Goal: Task Accomplishment & Management: Manage account settings

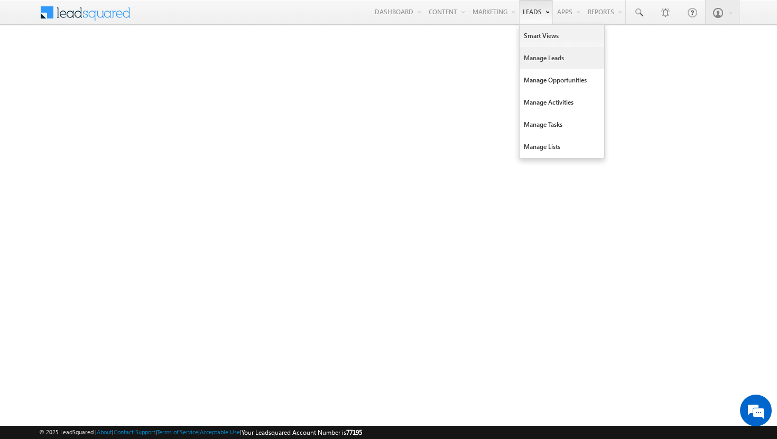
click at [532, 55] on link "Manage Leads" at bounding box center [561, 58] width 85 height 22
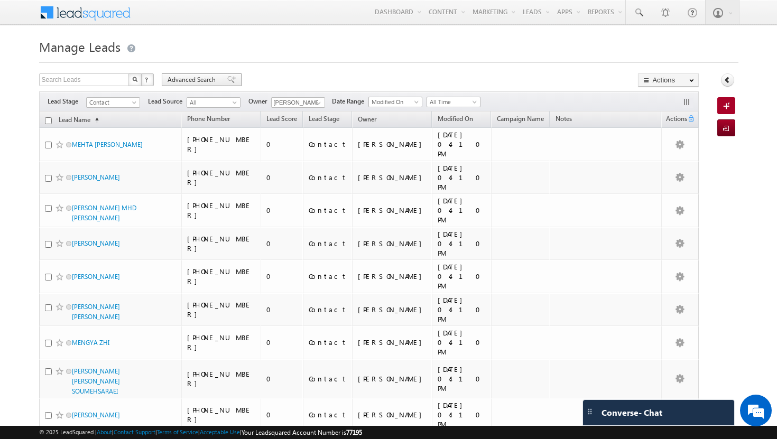
click at [191, 80] on span "Advanced Search" at bounding box center [192, 80] width 51 height 10
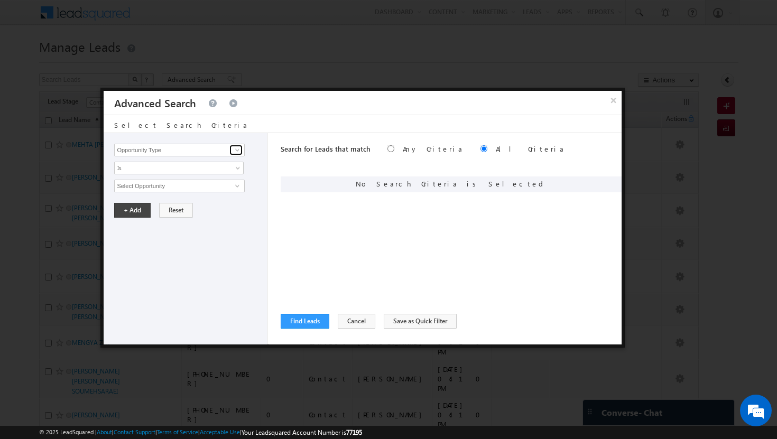
click at [234, 146] on span at bounding box center [237, 150] width 8 height 8
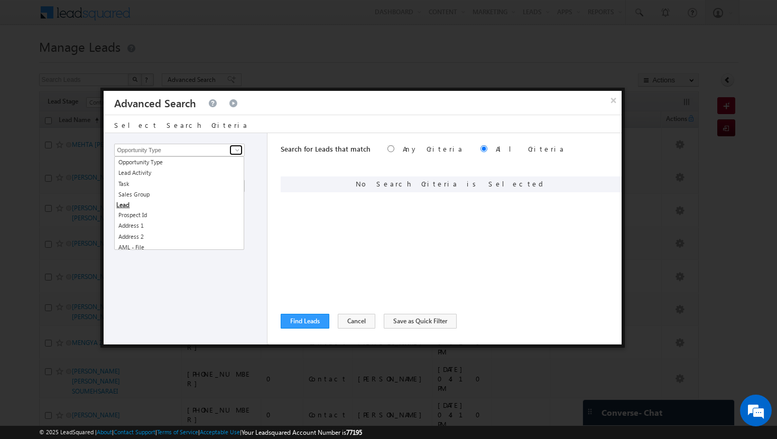
click at [234, 146] on span at bounding box center [237, 150] width 8 height 8
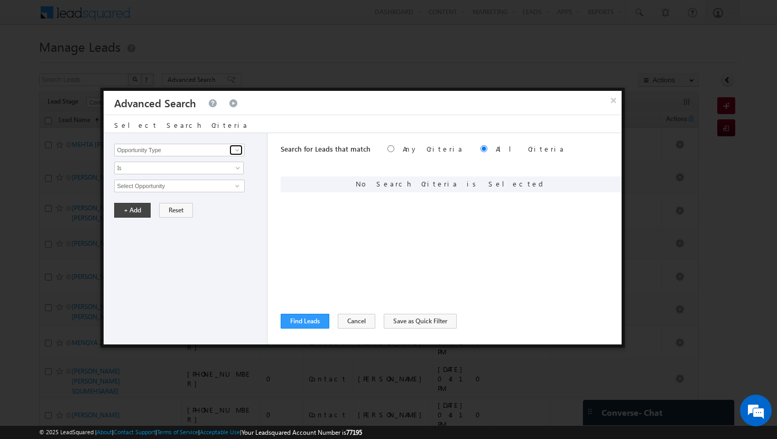
click at [239, 151] on span at bounding box center [237, 150] width 8 height 8
click at [159, 190] on link "Modified On" at bounding box center [179, 194] width 130 height 12
type input "Modified On"
click at [203, 187] on span "All Time" at bounding box center [172, 186] width 115 height 10
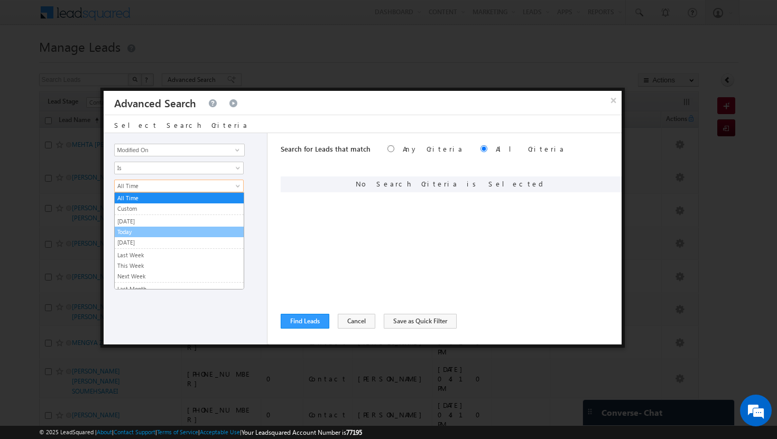
click at [128, 230] on link "Today" at bounding box center [179, 232] width 129 height 10
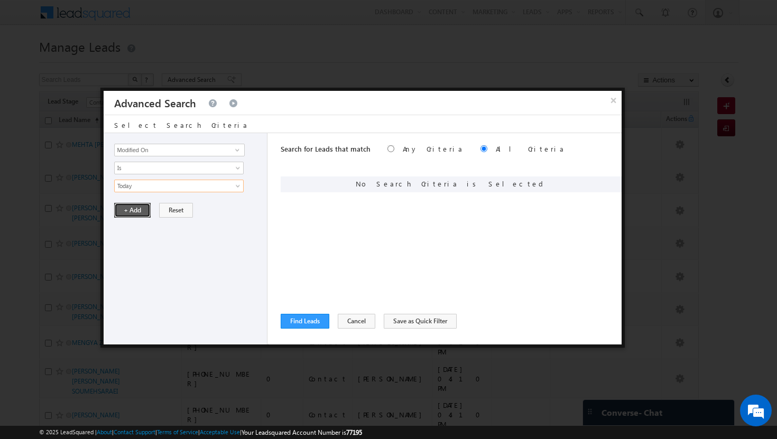
click at [128, 214] on button "+ Add" at bounding box center [132, 210] width 36 height 15
click at [221, 151] on input "Opportunity Type" at bounding box center [179, 150] width 130 height 13
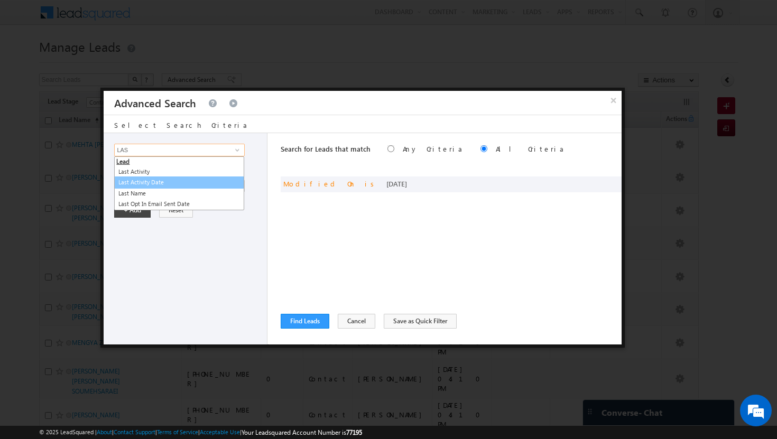
click at [136, 180] on link "Last Activity Date" at bounding box center [179, 182] width 130 height 12
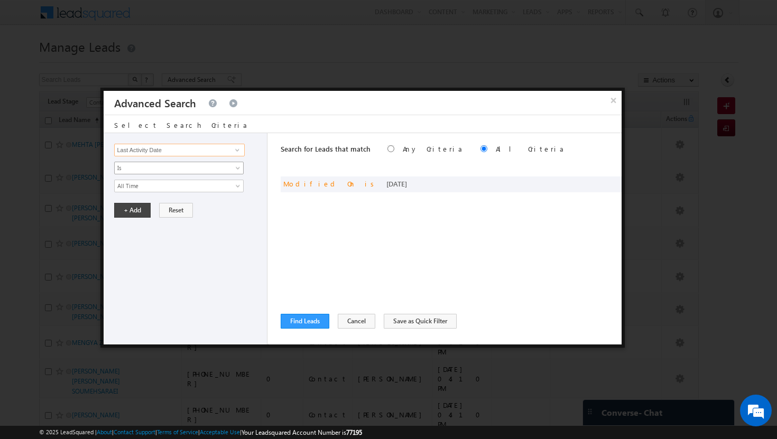
type input "Last Activity Date"
click at [164, 167] on span "Is" at bounding box center [172, 168] width 115 height 10
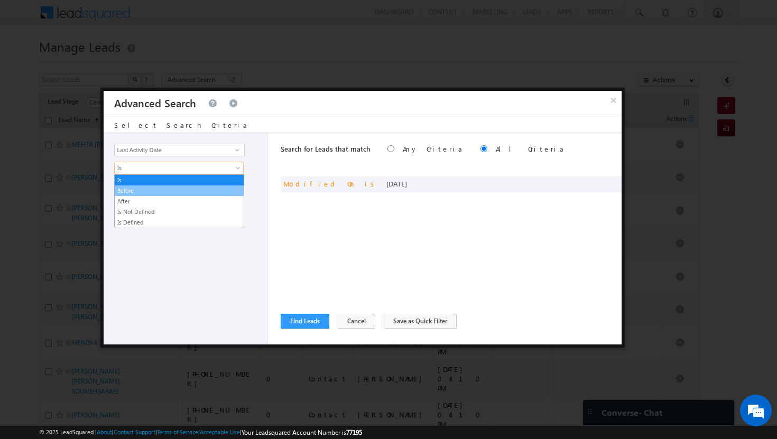
click at [141, 194] on link "Before" at bounding box center [179, 191] width 129 height 10
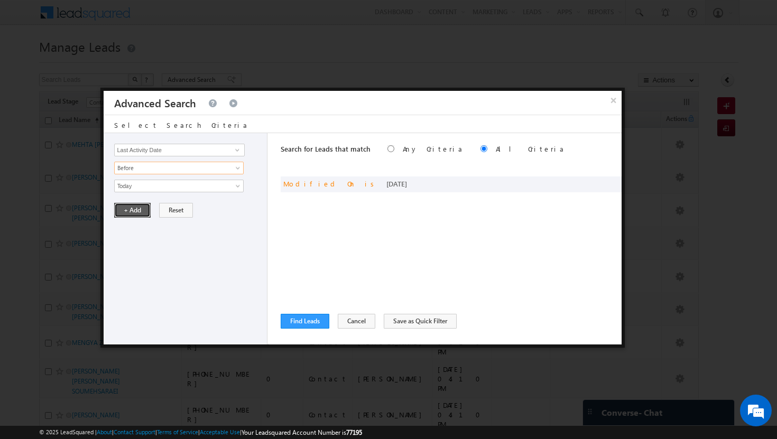
click at [129, 210] on button "+ Add" at bounding box center [132, 210] width 36 height 15
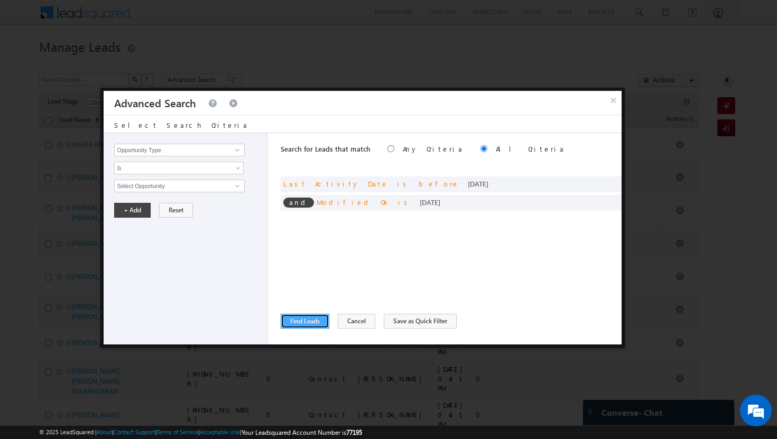
click at [316, 324] on button "Find Leads" at bounding box center [305, 321] width 49 height 15
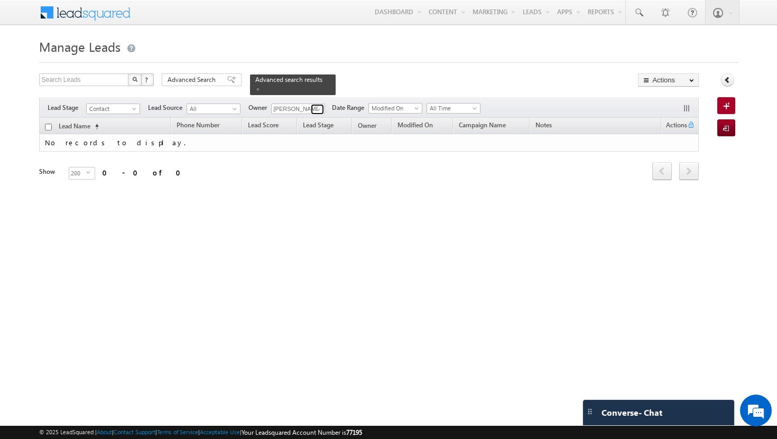
click at [318, 105] on span at bounding box center [318, 109] width 8 height 8
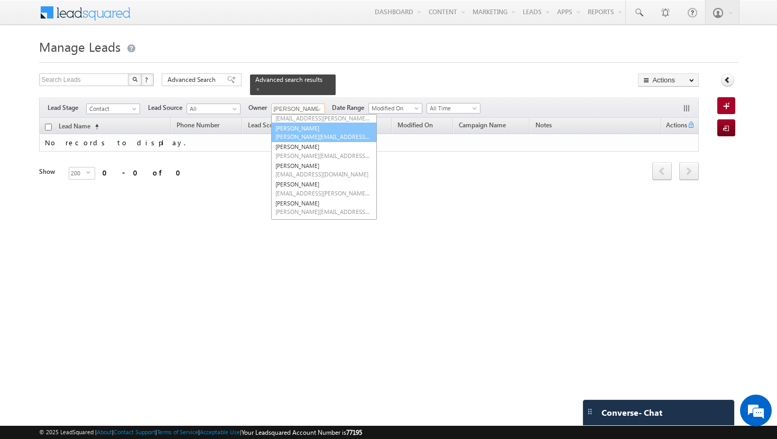
scroll to position [52, 0]
click at [295, 189] on span "[EMAIL_ADDRESS][PERSON_NAME][DOMAIN_NAME]" at bounding box center [322, 193] width 95 height 8
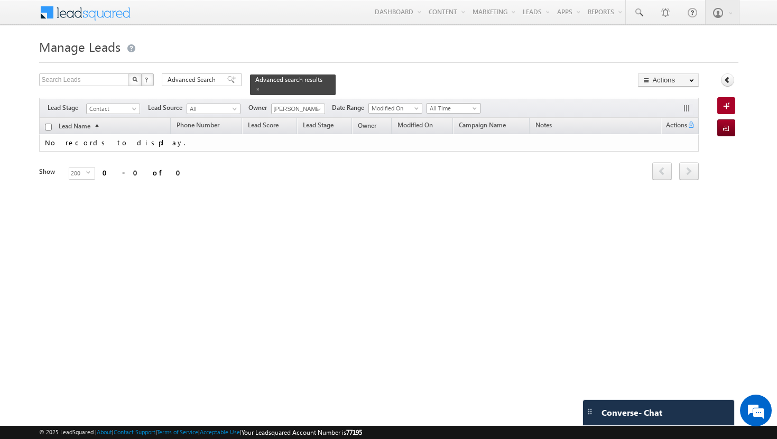
click at [477, 106] on span at bounding box center [475, 110] width 8 height 8
click at [447, 152] on link "Today" at bounding box center [454, 148] width 53 height 10
click at [316, 105] on span at bounding box center [318, 109] width 8 height 8
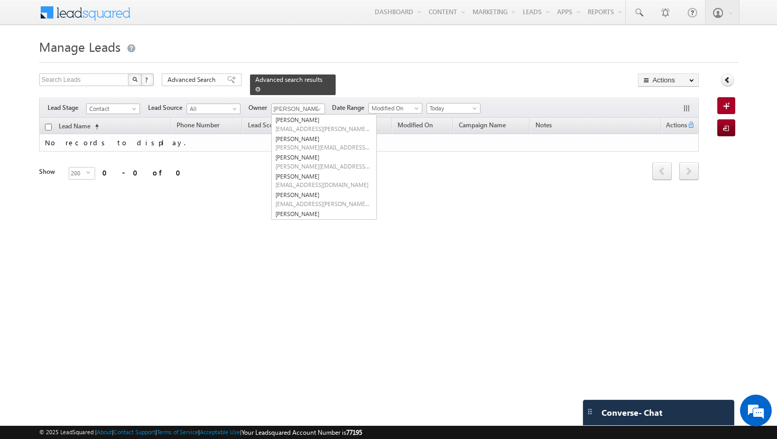
click at [260, 85] on link at bounding box center [257, 89] width 5 height 9
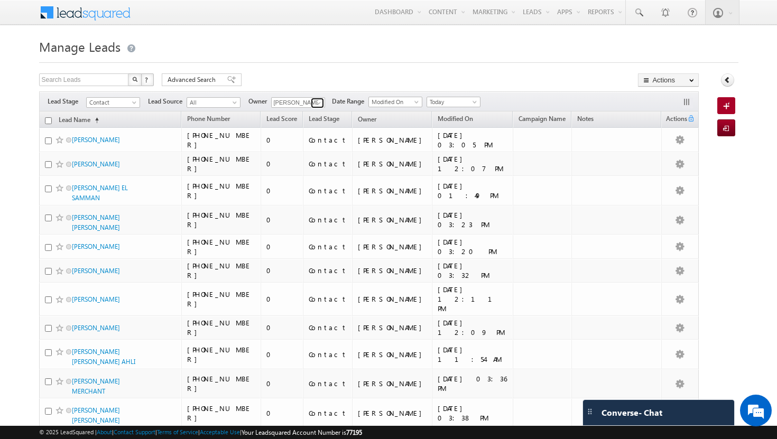
click at [319, 101] on span at bounding box center [318, 103] width 8 height 8
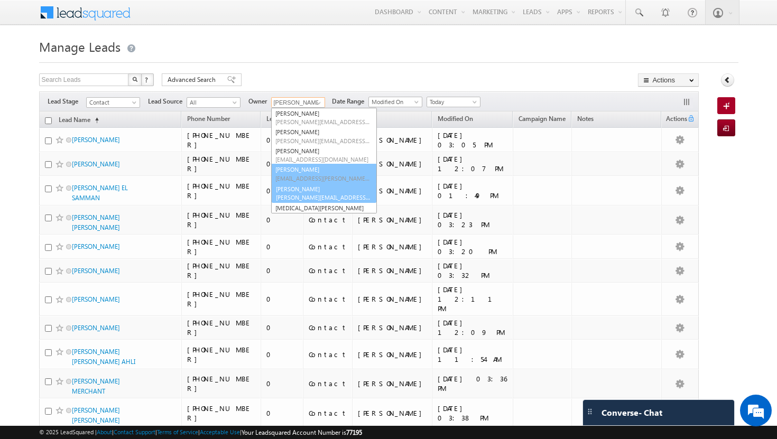
scroll to position [60, 0]
click at [301, 191] on link "[PERSON_NAME] [PERSON_NAME][EMAIL_ADDRESS][PERSON_NAME][DOMAIN_NAME]" at bounding box center [324, 192] width 106 height 20
type input "[PERSON_NAME]"
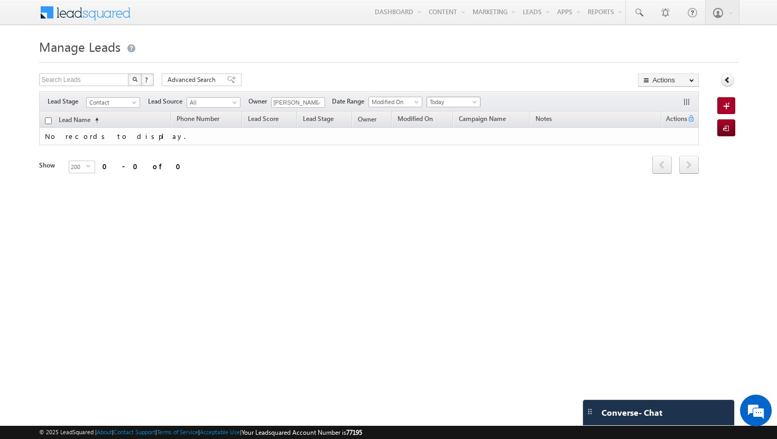
click at [478, 100] on span at bounding box center [475, 104] width 8 height 8
click at [469, 114] on link "All Time" at bounding box center [454, 114] width 53 height 10
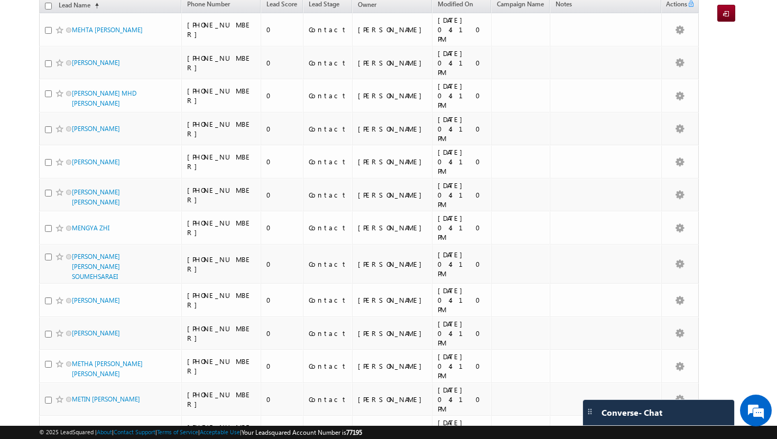
scroll to position [0, 0]
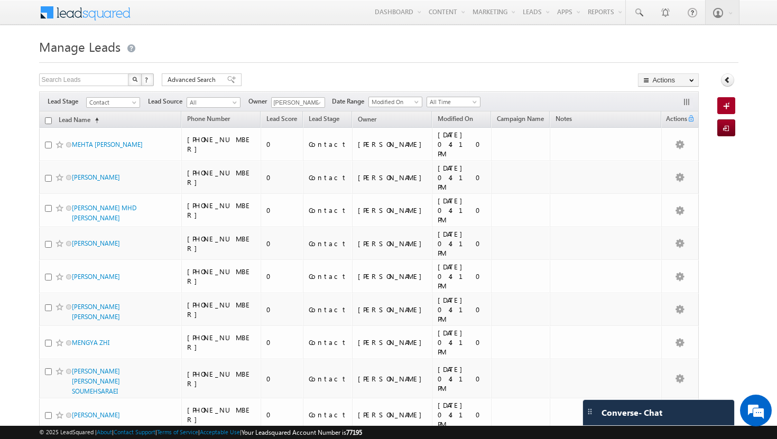
click at [48, 123] on input "checkbox" at bounding box center [48, 120] width 7 height 7
checkbox input "true"
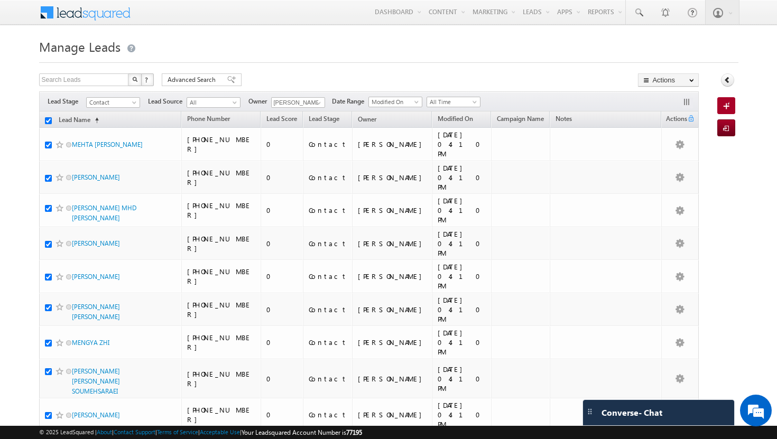
checkbox input "true"
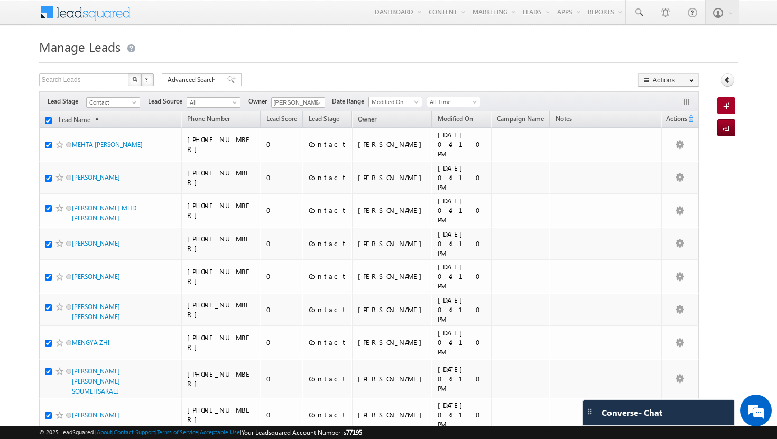
checkbox input "true"
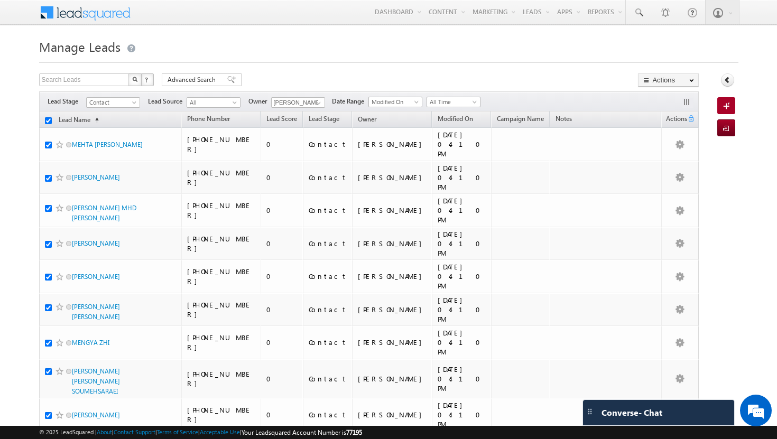
checkbox input "true"
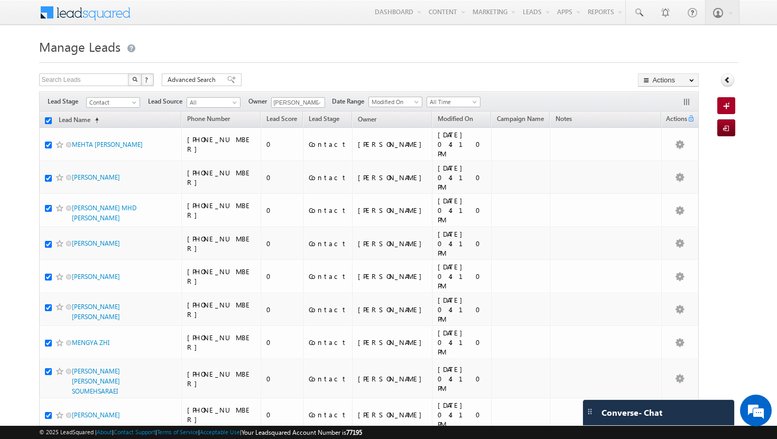
checkbox input "true"
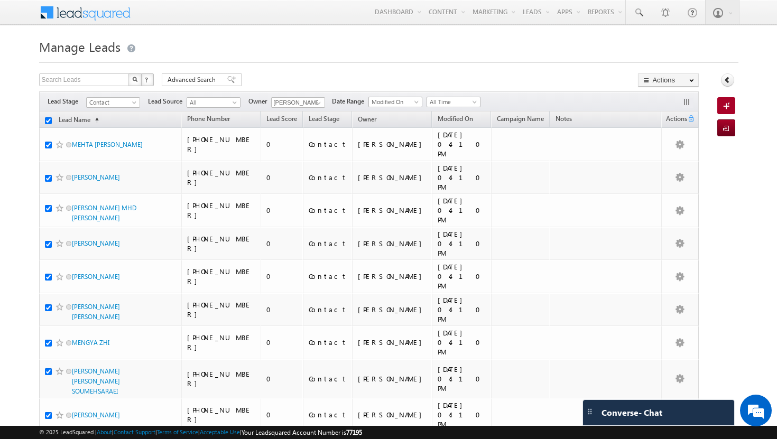
checkbox input "true"
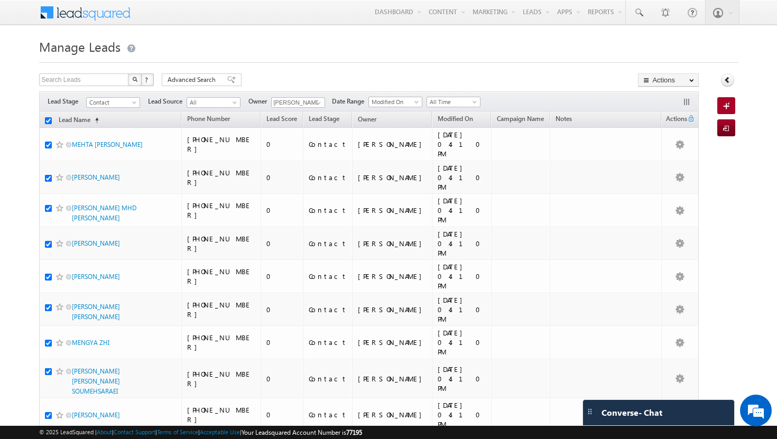
checkbox input "true"
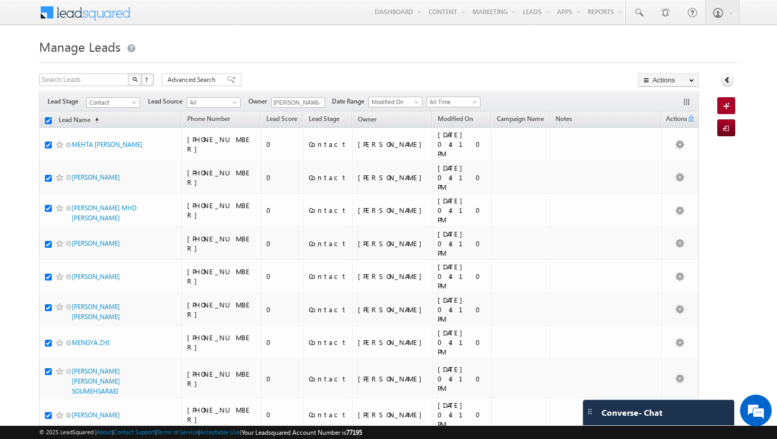
checkbox input "true"
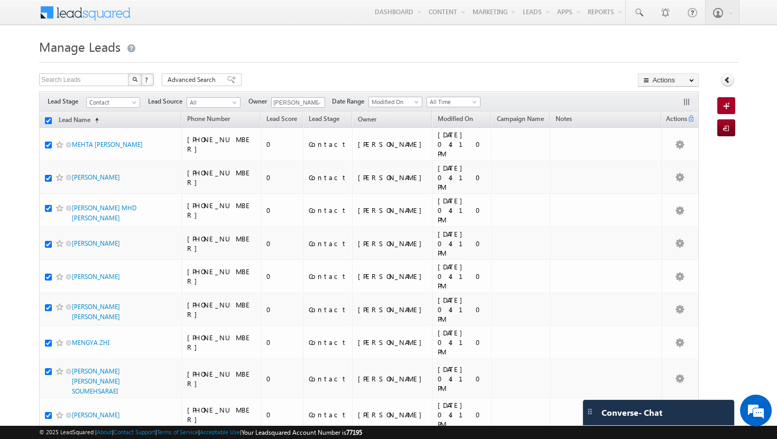
checkbox input "true"
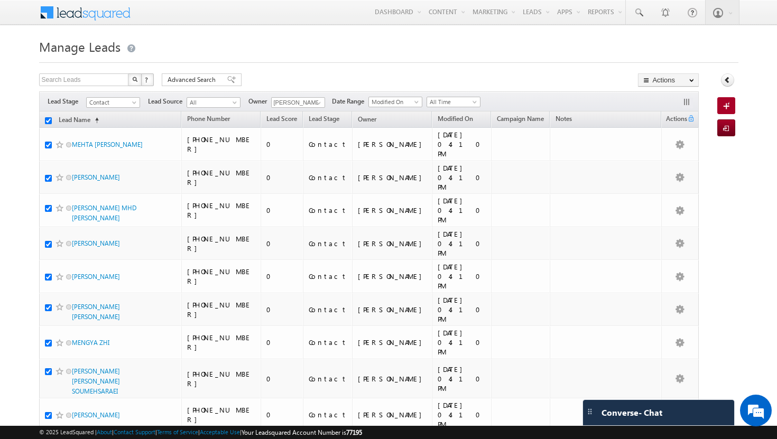
checkbox input "true"
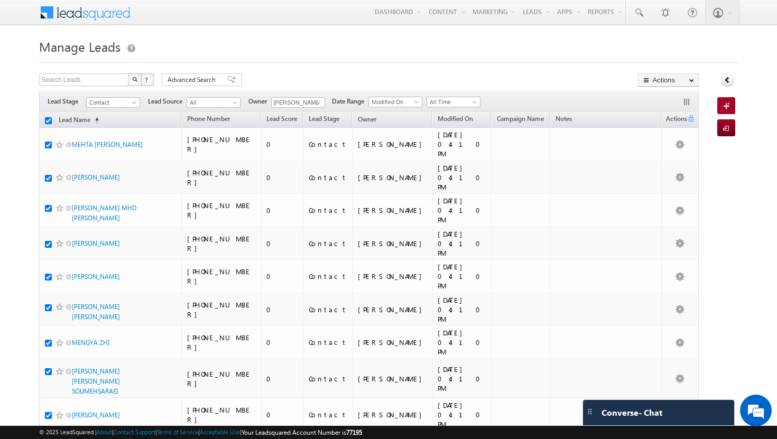
checkbox input "true"
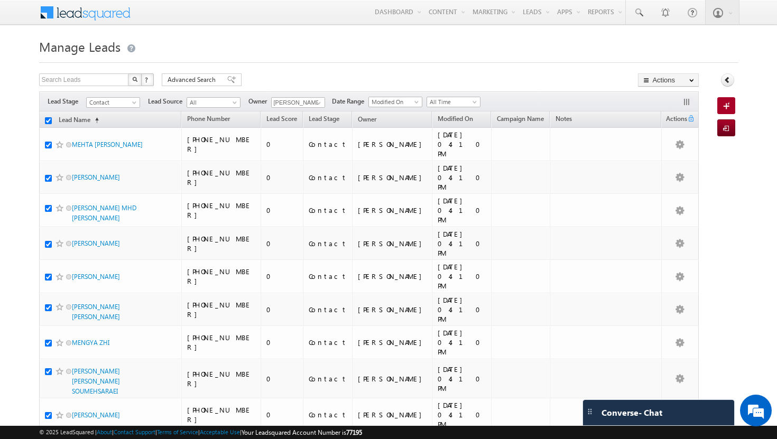
checkbox input "true"
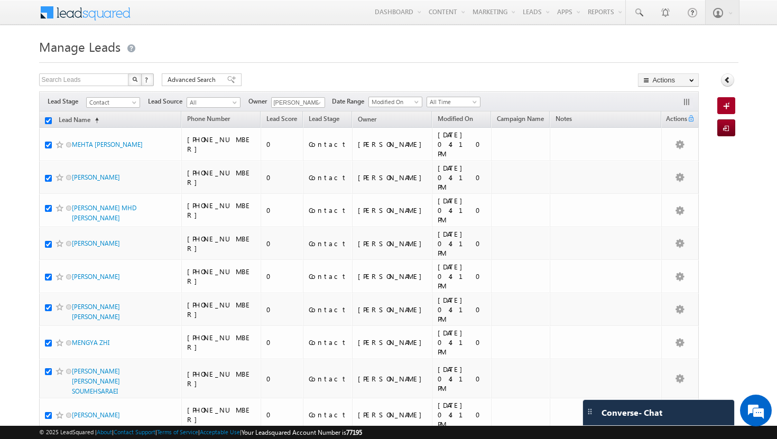
checkbox input "true"
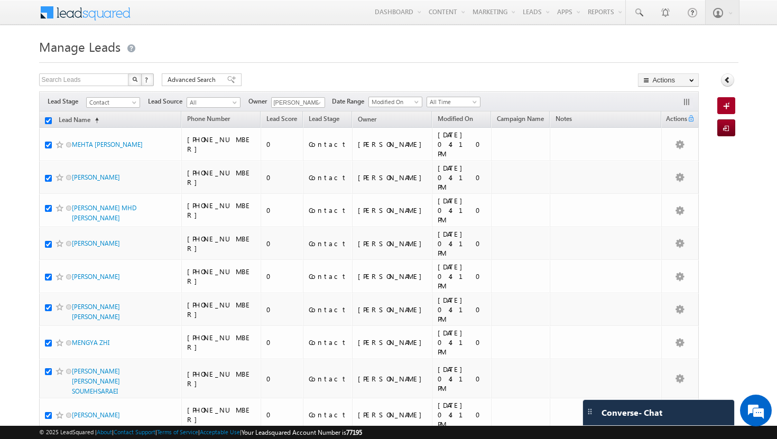
checkbox input "true"
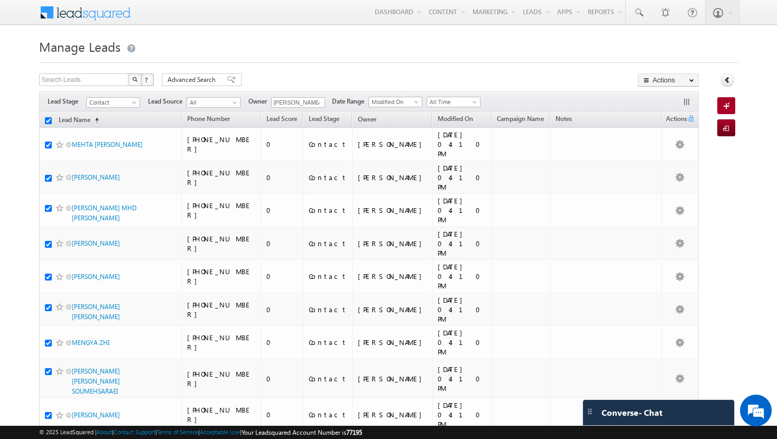
checkbox input "true"
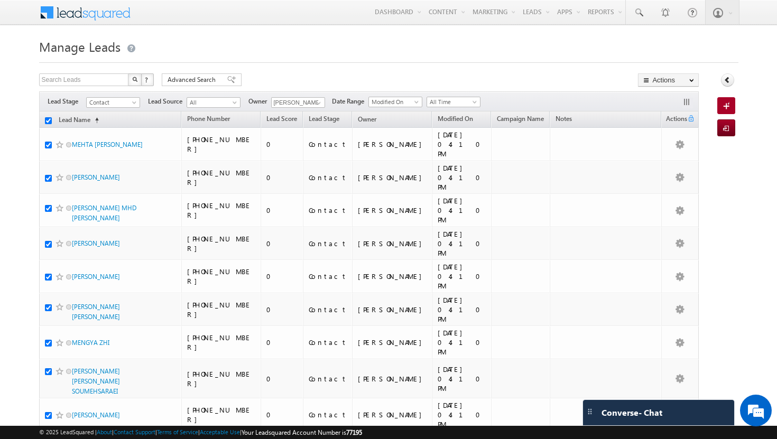
checkbox input "true"
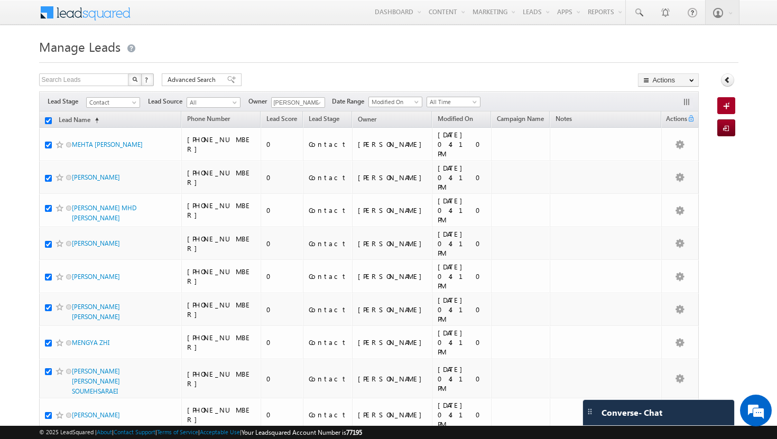
checkbox input "true"
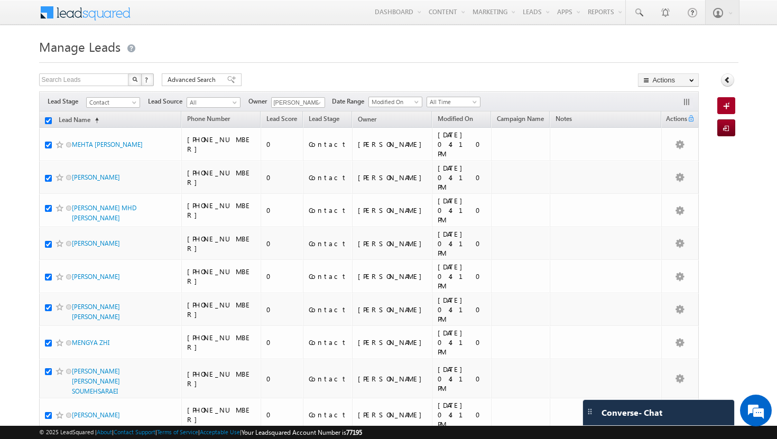
checkbox input "true"
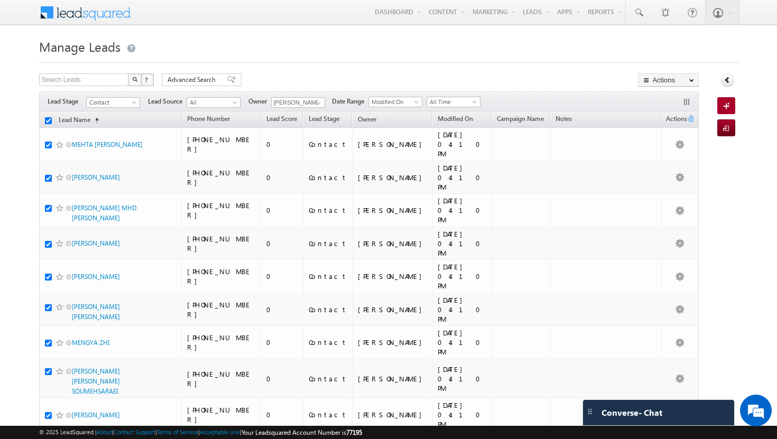
checkbox input "true"
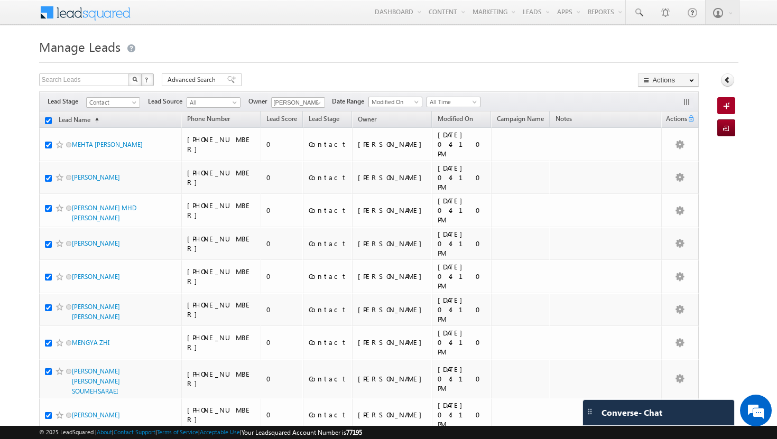
checkbox input "true"
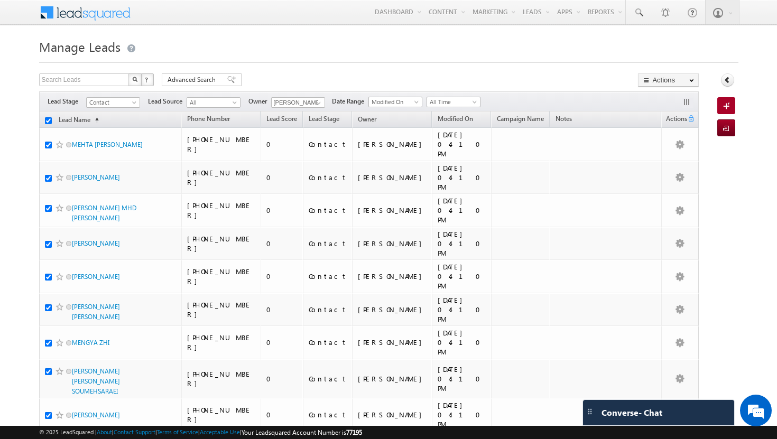
checkbox input "true"
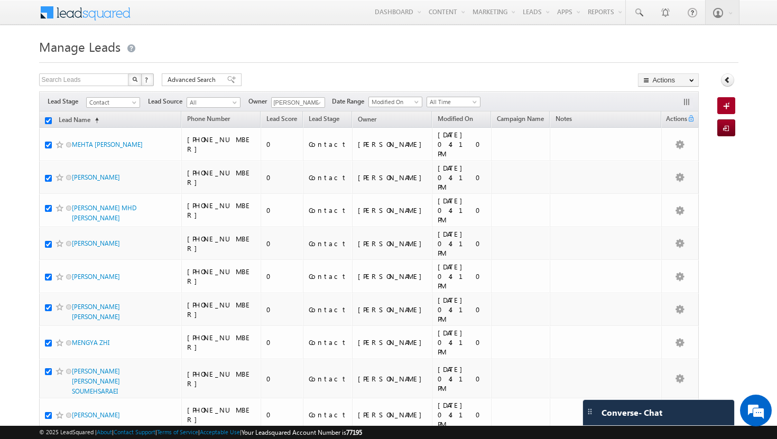
checkbox input "true"
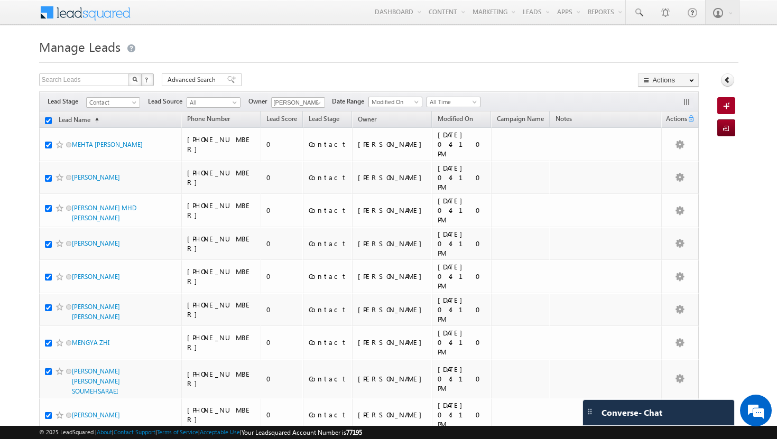
checkbox input "true"
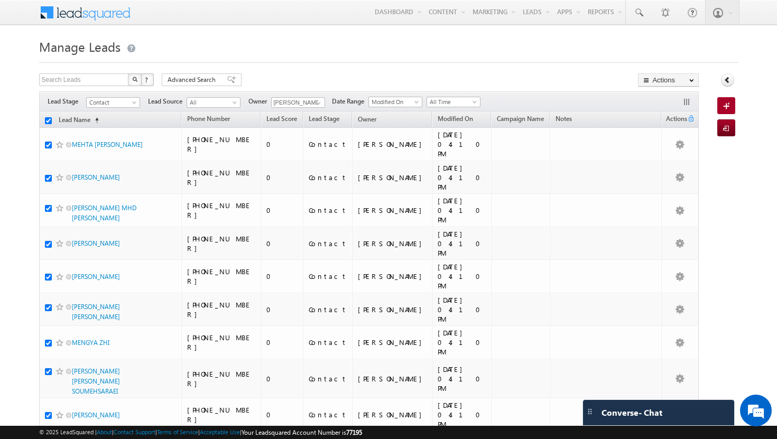
checkbox input "true"
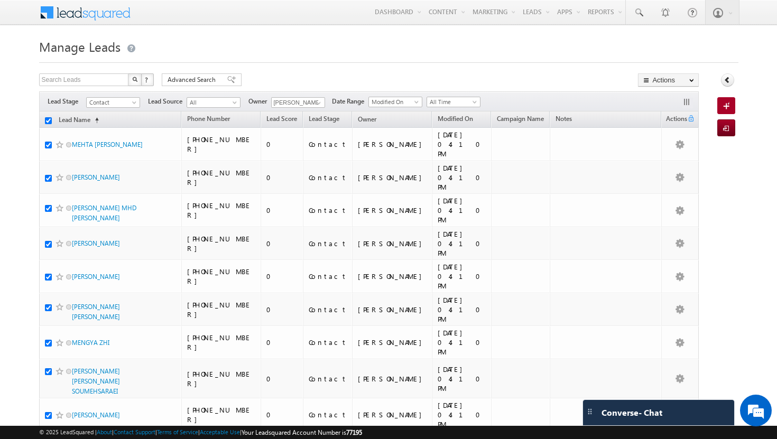
checkbox input "true"
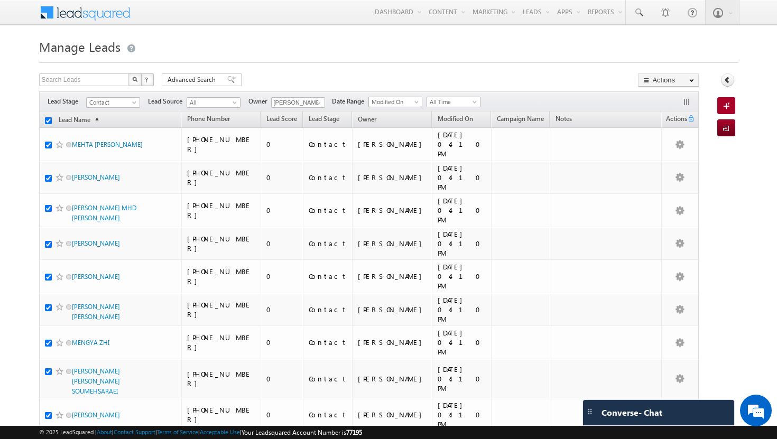
checkbox input "true"
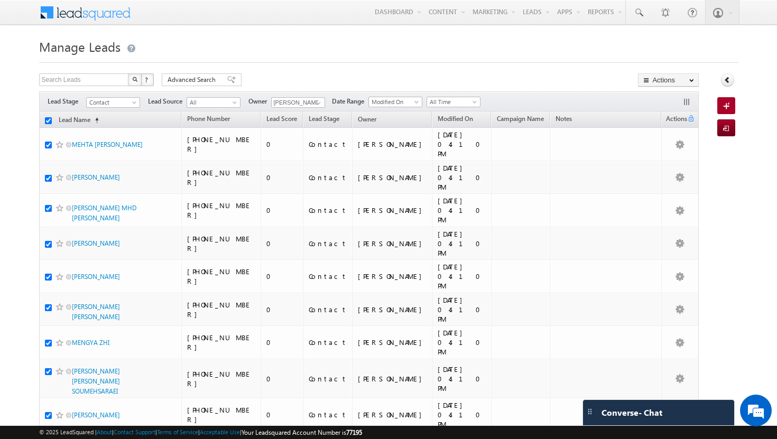
checkbox input "true"
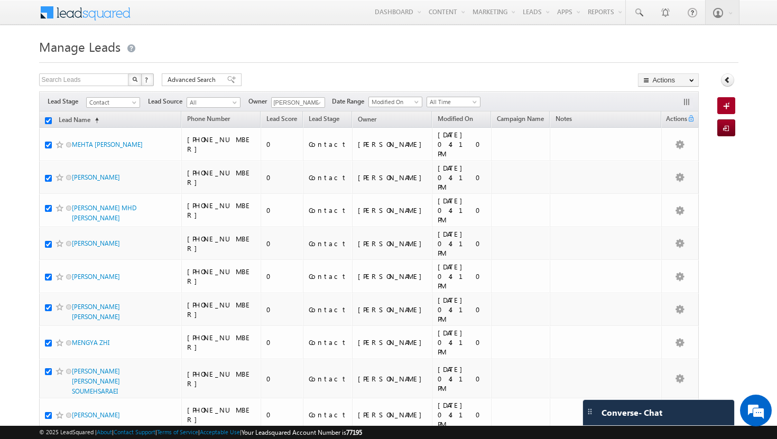
checkbox input "true"
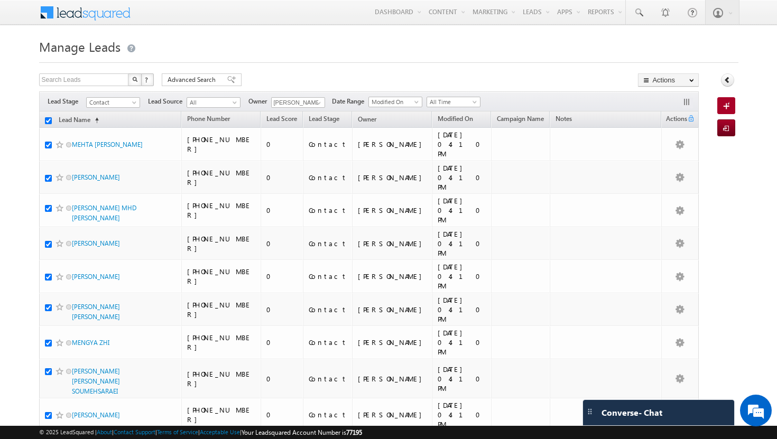
checkbox input "true"
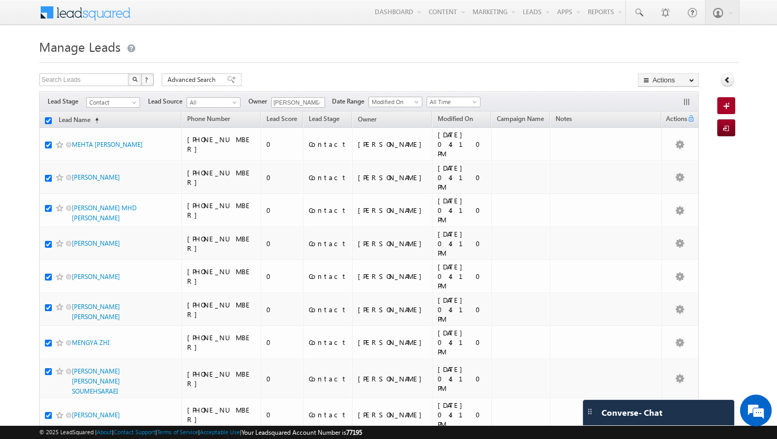
checkbox input "true"
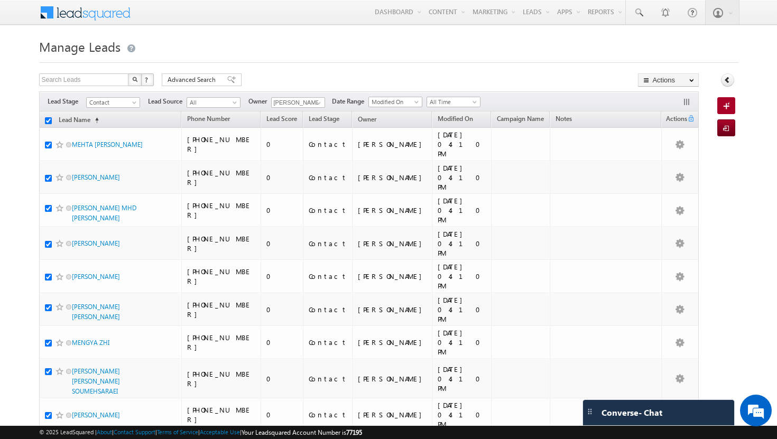
checkbox input "true"
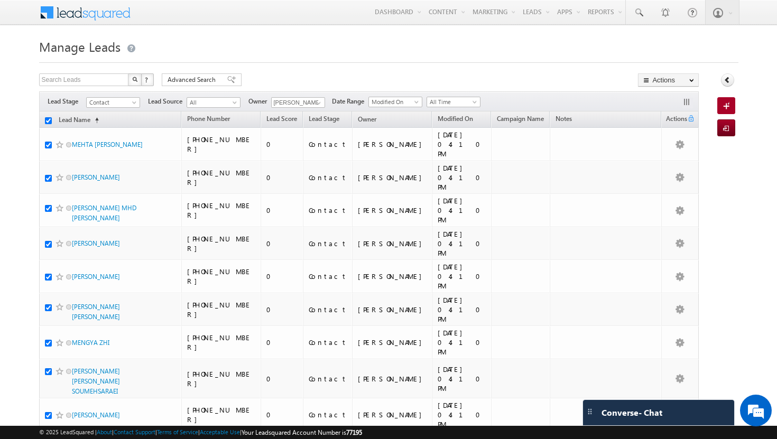
checkbox input "true"
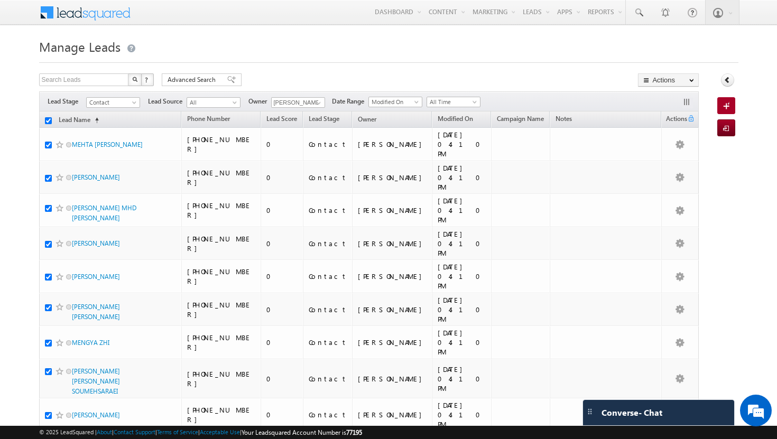
checkbox input "true"
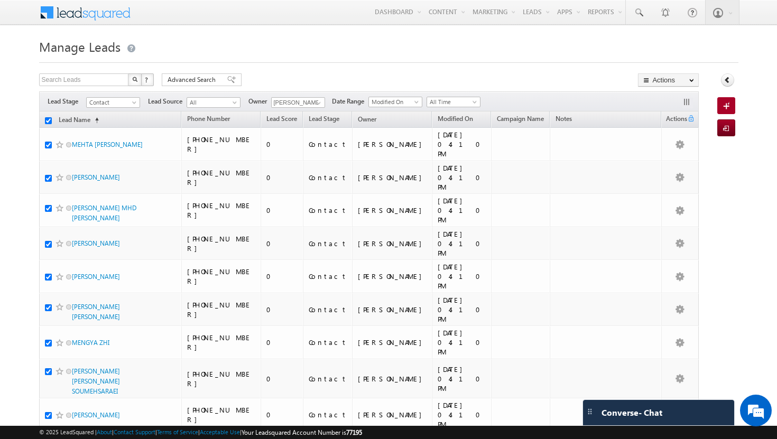
checkbox input "true"
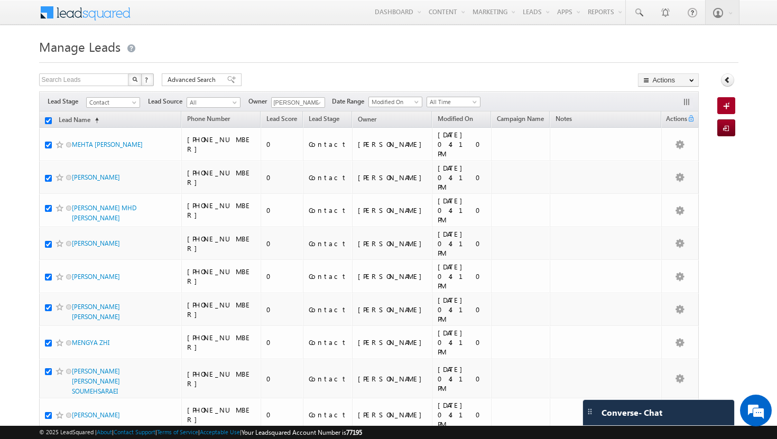
checkbox input "true"
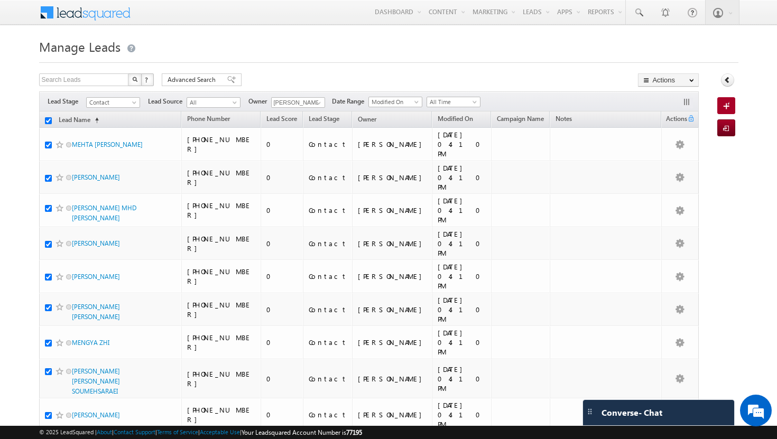
checkbox input "true"
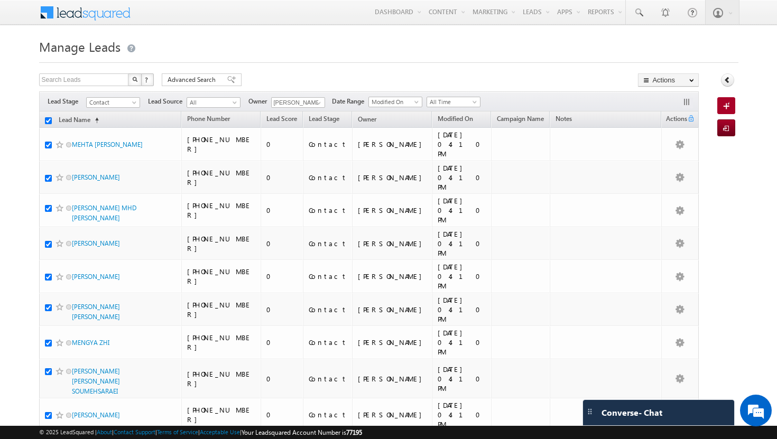
checkbox input "true"
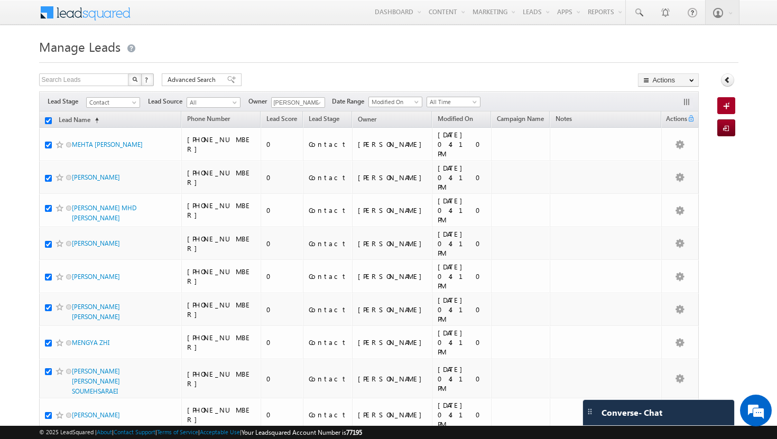
checkbox input "true"
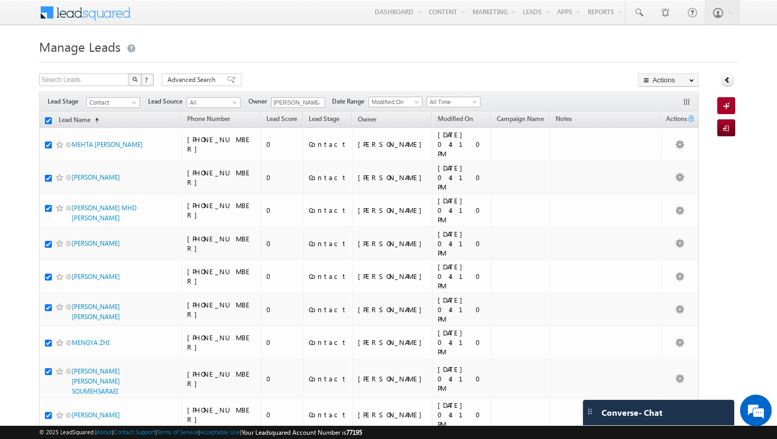
checkbox input "true"
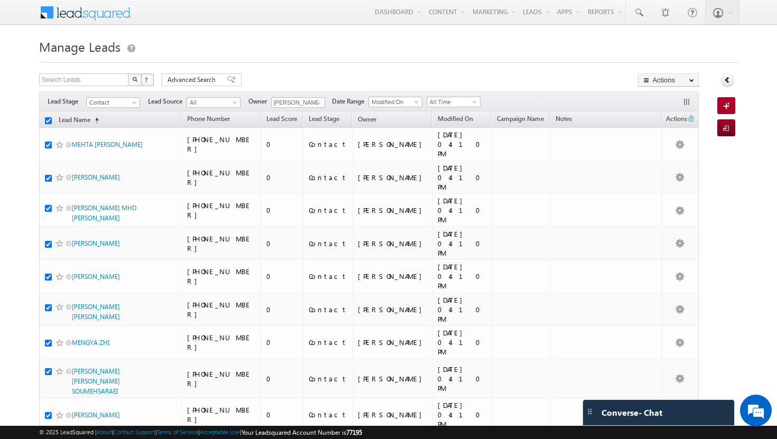
checkbox input "true"
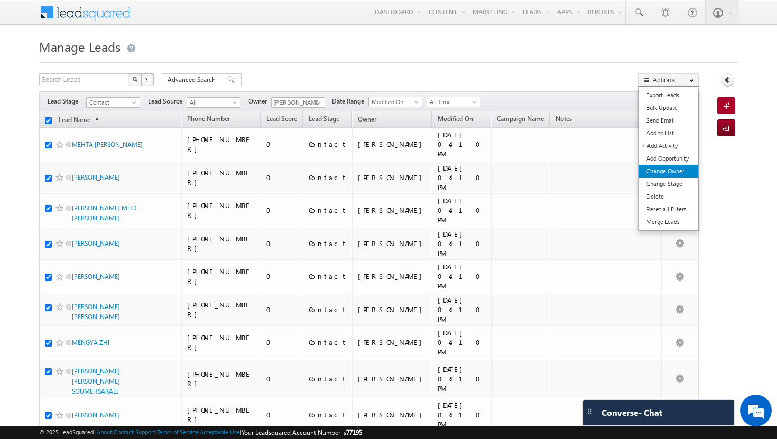
click at [666, 166] on link "Change Owner" at bounding box center [668, 171] width 60 height 13
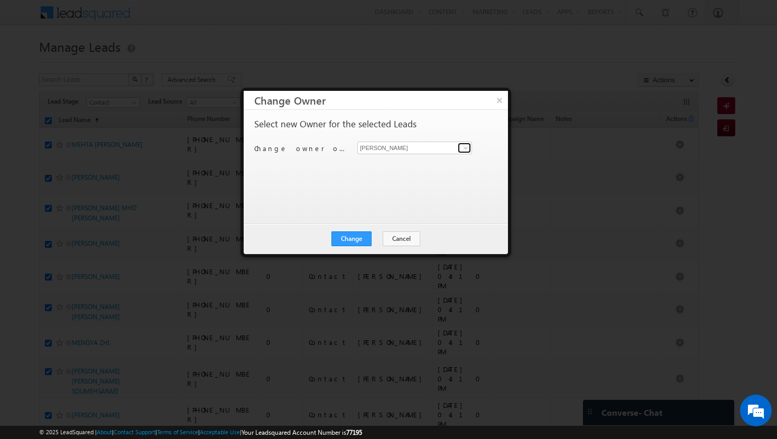
click at [469, 146] on span at bounding box center [465, 148] width 8 height 8
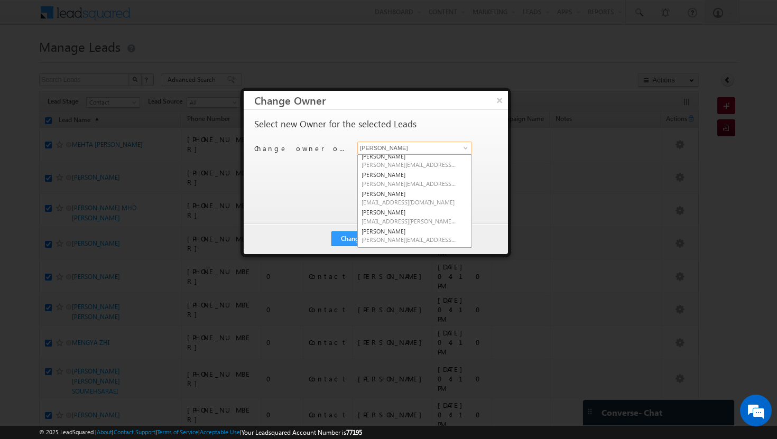
scroll to position [44, 0]
click at [403, 215] on span "[EMAIL_ADDRESS][PERSON_NAME][DOMAIN_NAME]" at bounding box center [408, 218] width 95 height 8
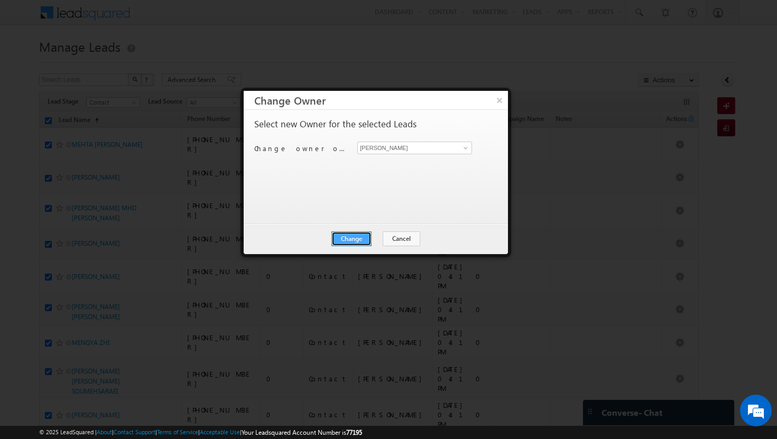
click at [361, 235] on button "Change" at bounding box center [351, 238] width 40 height 15
click at [380, 233] on button "Close" at bounding box center [377, 238] width 34 height 15
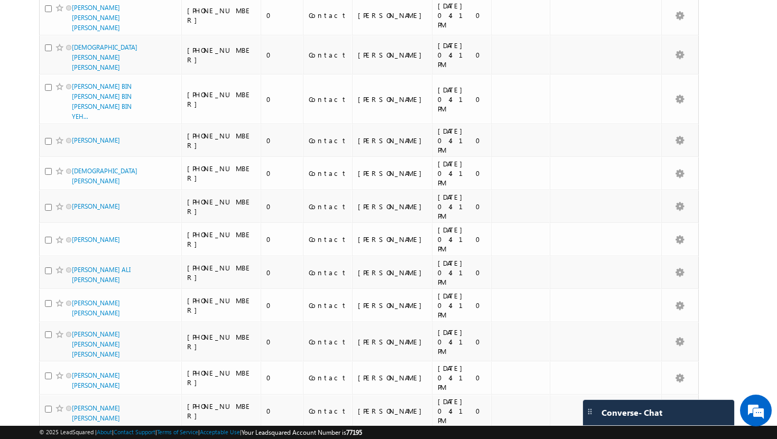
scroll to position [0, 0]
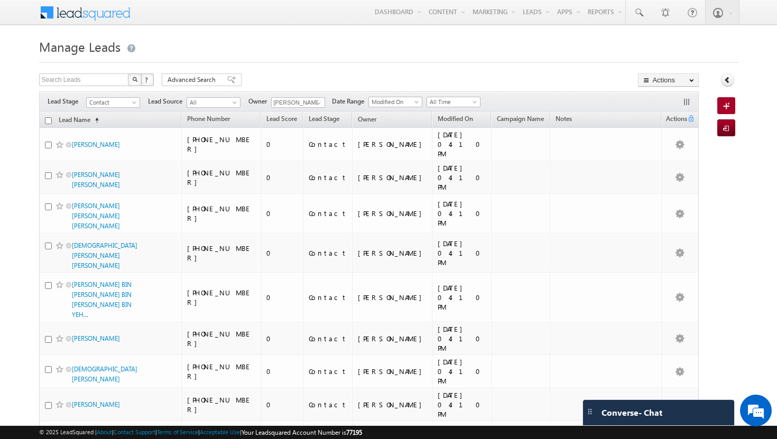
click at [46, 120] on input "checkbox" at bounding box center [48, 120] width 7 height 7
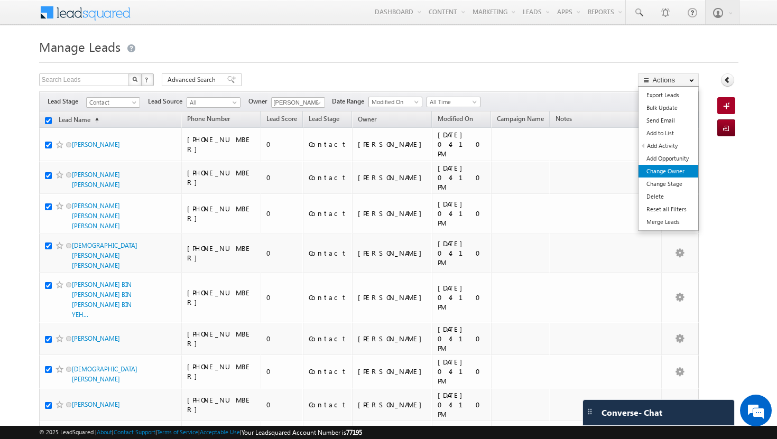
click at [676, 168] on link "Change Owner" at bounding box center [668, 171] width 60 height 13
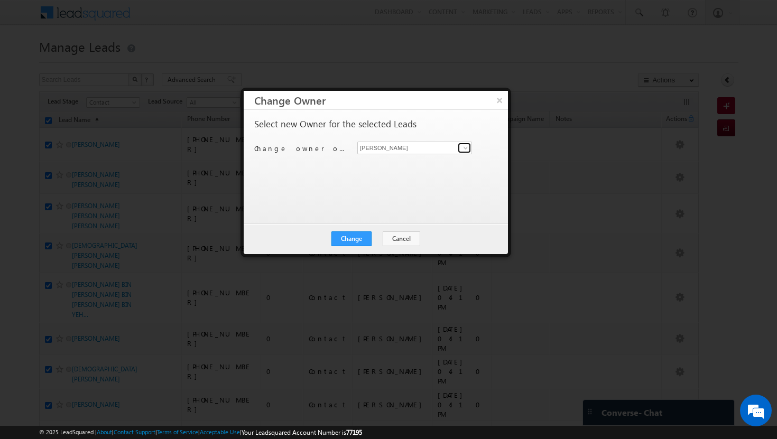
click at [463, 148] on span at bounding box center [465, 148] width 8 height 8
click at [394, 157] on link "[MEDICAL_DATA][PERSON_NAME] [MEDICAL_DATA][PERSON_NAME][EMAIL_ADDRESS][DOMAIN_N…" at bounding box center [414, 164] width 115 height 20
click at [365, 243] on button "Change" at bounding box center [351, 238] width 40 height 15
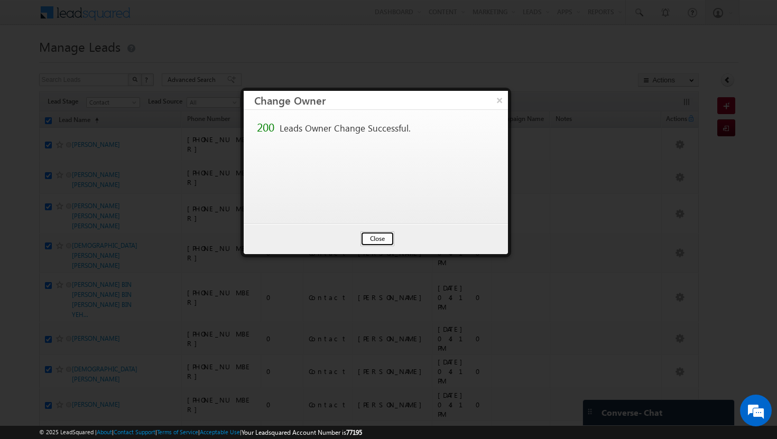
click at [377, 241] on button "Close" at bounding box center [377, 238] width 34 height 15
